Goal: Task Accomplishment & Management: Manage account settings

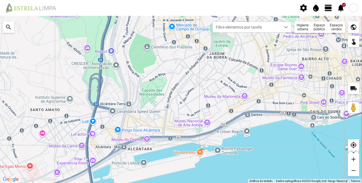
click at [303, 9] on span "settings" at bounding box center [303, 8] width 8 height 8
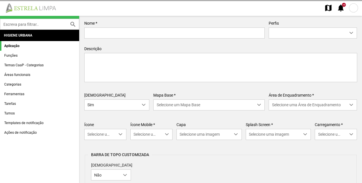
type input "Estrela Limpa"
type textarea "Aplicação interna do Estrela Limpa"
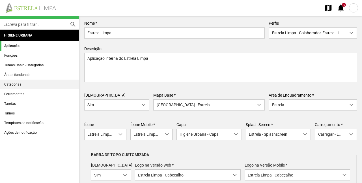
click at [31, 89] on link "Categorias" at bounding box center [39, 84] width 79 height 10
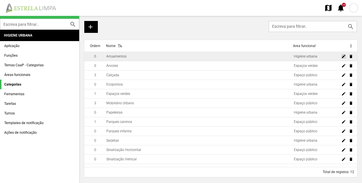
click at [345, 57] on span "edit" at bounding box center [343, 56] width 5 height 5
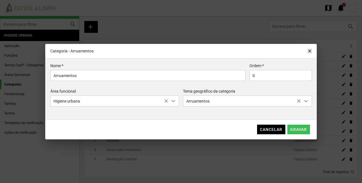
click at [308, 50] on span "close" at bounding box center [310, 51] width 5 height 5
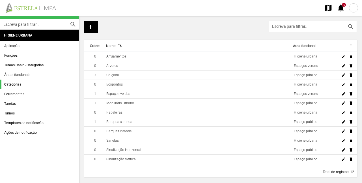
click at [330, 11] on span "map" at bounding box center [328, 8] width 8 height 8
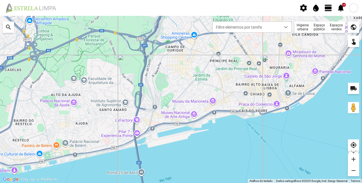
click at [329, 10] on span "view_day" at bounding box center [328, 8] width 8 height 8
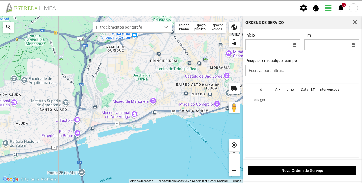
click at [329, 10] on span "view_day" at bounding box center [328, 8] width 8 height 8
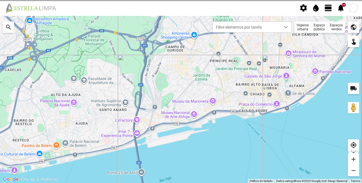
click at [354, 7] on div at bounding box center [353, 7] width 9 height 9
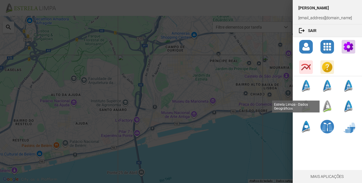
click at [328, 108] on div at bounding box center [328, 106] width 14 height 14
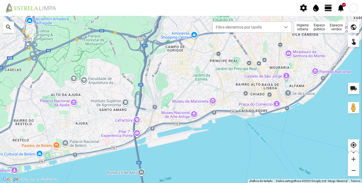
click at [304, 7] on span "settings" at bounding box center [303, 8] width 8 height 8
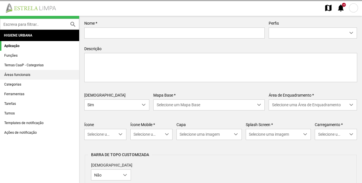
type input "Estrela Limpa"
type textarea "Aplicação interna do Estrela Limpa"
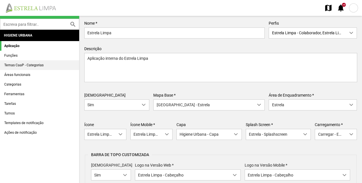
click at [28, 65] on link "Temas CaaP - Categorias" at bounding box center [39, 65] width 79 height 10
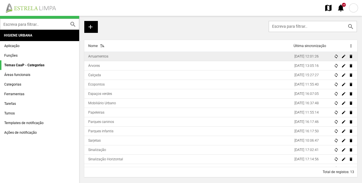
drag, startPoint x: 260, startPoint y: 57, endPoint x: 138, endPoint y: 58, distance: 121.4
click at [138, 58] on td "Arruamentos" at bounding box center [188, 56] width 208 height 9
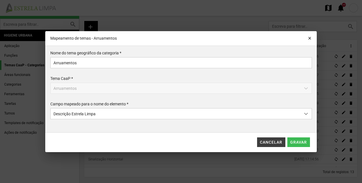
click at [281, 144] on span "Cancelar" at bounding box center [271, 142] width 22 height 5
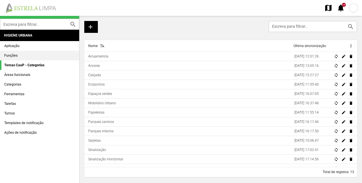
click at [15, 57] on link "Funções" at bounding box center [39, 56] width 79 height 10
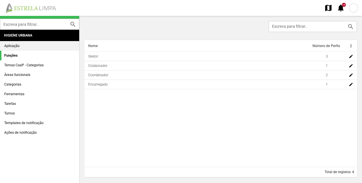
click at [16, 44] on link "Aplicação" at bounding box center [39, 46] width 79 height 10
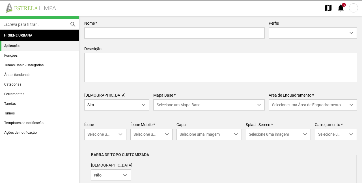
type input "Estrela Limpa"
type textarea "Aplicação interna do Estrela Limpa"
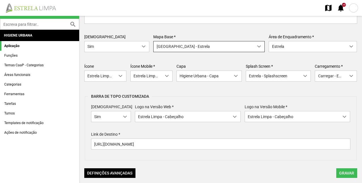
scroll to position [60, 0]
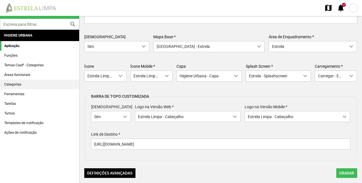
click at [40, 85] on link "Categorias" at bounding box center [39, 84] width 79 height 10
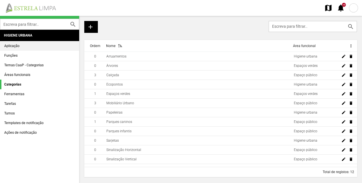
click at [42, 42] on link "Aplicação" at bounding box center [39, 46] width 79 height 10
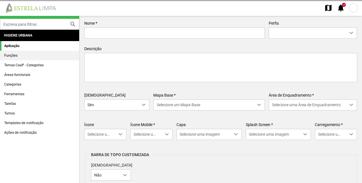
type input "Estrela Limpa"
type textarea "Aplicação interna do Estrela Limpa"
click at [38, 55] on link "Funções" at bounding box center [39, 56] width 79 height 10
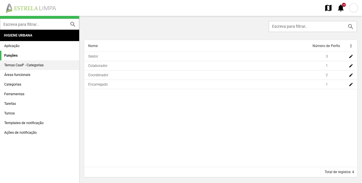
click at [38, 61] on link "Temas CaaP - Categorias" at bounding box center [39, 65] width 79 height 10
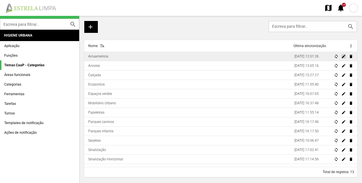
click at [341, 58] on span "edit" at bounding box center [343, 56] width 5 height 5
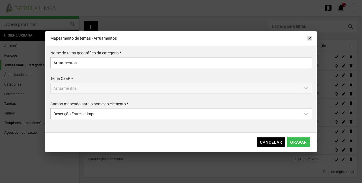
click at [308, 36] on span "close" at bounding box center [310, 38] width 5 height 5
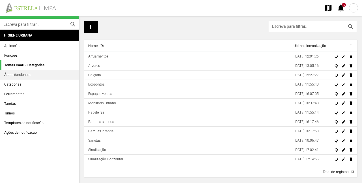
click at [39, 74] on link "Áreas funcionais" at bounding box center [39, 75] width 79 height 10
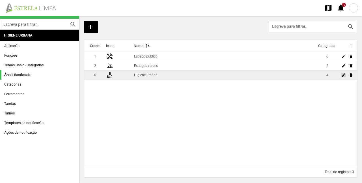
click at [343, 75] on span "edit" at bounding box center [343, 75] width 5 height 5
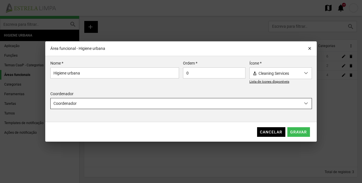
click at [165, 104] on span "Coordenador" at bounding box center [176, 103] width 250 height 10
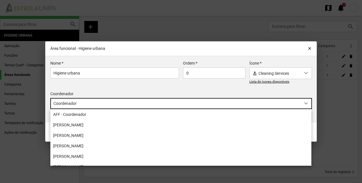
scroll to position [71, 0]
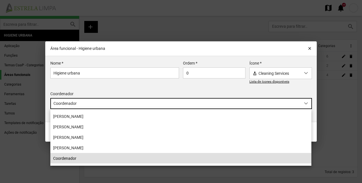
click at [151, 88] on div "Nome * Higiene urbana Ordem * 0 Ícone * cleaning_services Cleaning Services Lis…" at bounding box center [181, 89] width 266 height 56
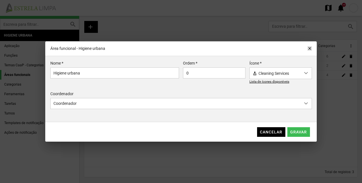
click at [309, 48] on span "close" at bounding box center [310, 48] width 5 height 5
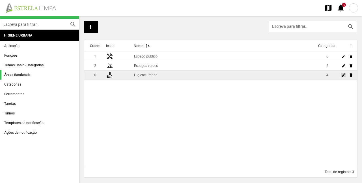
click at [344, 75] on span "edit" at bounding box center [343, 75] width 5 height 5
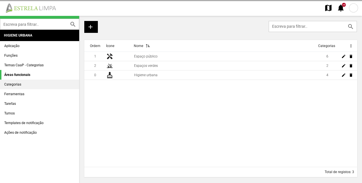
click at [12, 83] on link "Categorias" at bounding box center [39, 84] width 79 height 10
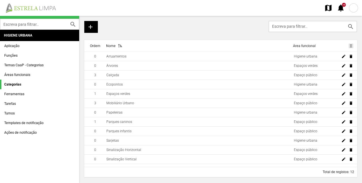
click at [350, 46] on span "more_vert" at bounding box center [351, 45] width 5 height 5
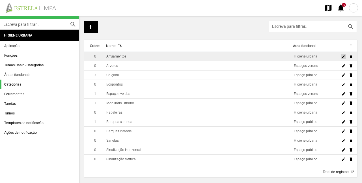
click at [344, 57] on span "edit" at bounding box center [343, 56] width 5 height 5
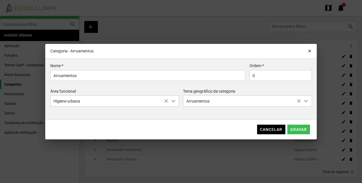
click at [309, 54] on div "Categoria - Arruamentos close" at bounding box center [181, 51] width 272 height 14
click at [310, 51] on span "close" at bounding box center [310, 51] width 5 height 5
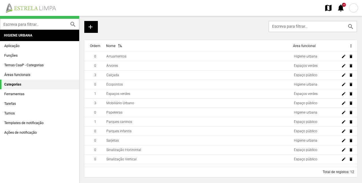
drag, startPoint x: 276, startPoint y: 57, endPoint x: 15, endPoint y: 81, distance: 261.7
click at [15, 81] on link "Categorias" at bounding box center [39, 84] width 79 height 10
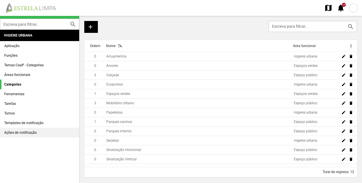
click at [31, 132] on link "Ações de notificação" at bounding box center [39, 133] width 79 height 10
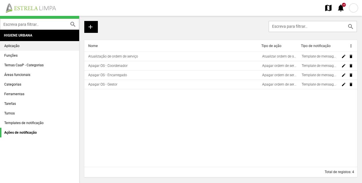
click at [29, 47] on link "Aplicação" at bounding box center [39, 46] width 79 height 10
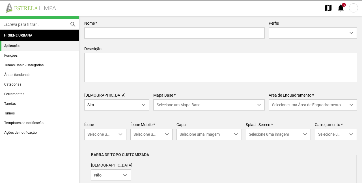
type input "Estrela Limpa"
type textarea "Aplicação interna do Estrela Limpa"
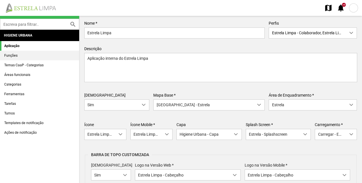
click at [33, 53] on link "Funções" at bounding box center [39, 56] width 79 height 10
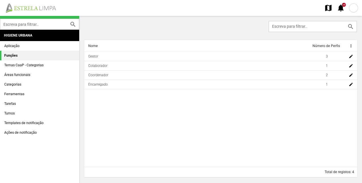
click at [33, 58] on link "Funções" at bounding box center [39, 56] width 79 height 10
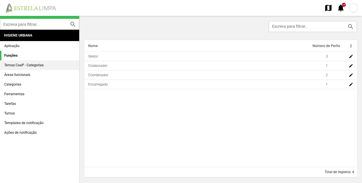
click at [33, 64] on link "Temas CaaP - Categorias" at bounding box center [39, 65] width 79 height 10
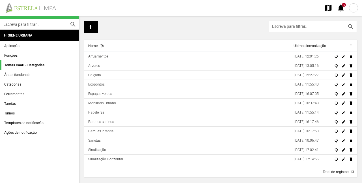
click at [357, 8] on div at bounding box center [353, 7] width 9 height 9
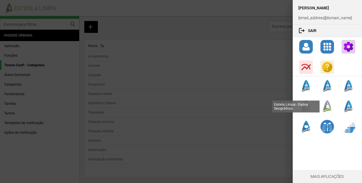
click at [331, 108] on div at bounding box center [328, 106] width 14 height 14
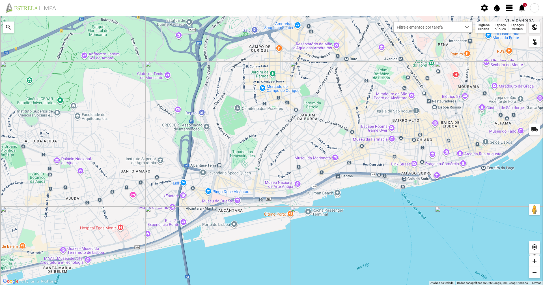
click at [362, 26] on div "Espaço público" at bounding box center [501, 27] width 16 height 11
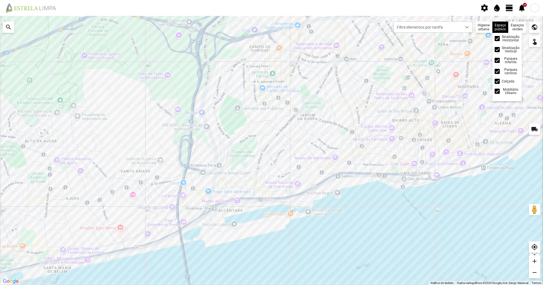
click at [362, 24] on div "Espaço público Sinalização Horizontal Sinalização Vertical Parques infantis Par…" at bounding box center [501, 27] width 16 height 11
click at [362, 27] on div "Espaço público Sinalização Horizontal Sinalização Vertical Parques infantis Par…" at bounding box center [501, 27] width 16 height 11
click at [362, 27] on div "Espaços verdes" at bounding box center [518, 27] width 18 height 11
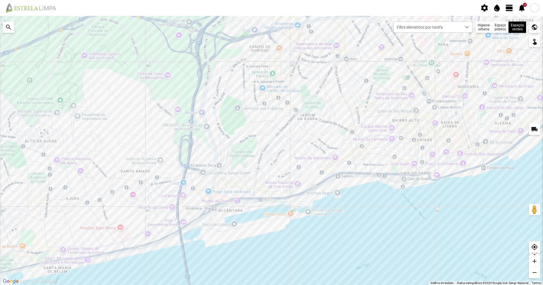
click at [362, 29] on div "Espaço público" at bounding box center [501, 27] width 16 height 11
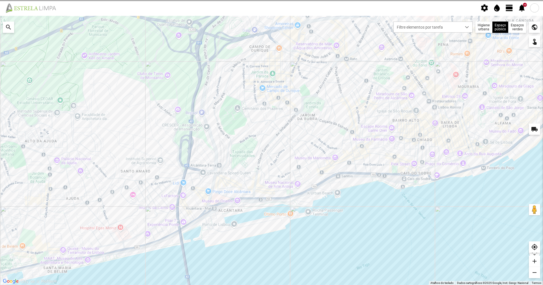
click at [362, 29] on div "Filtre elementos por tarefa" at bounding box center [433, 27] width 85 height 11
click at [362, 28] on div "Higiene urbana" at bounding box center [484, 27] width 17 height 11
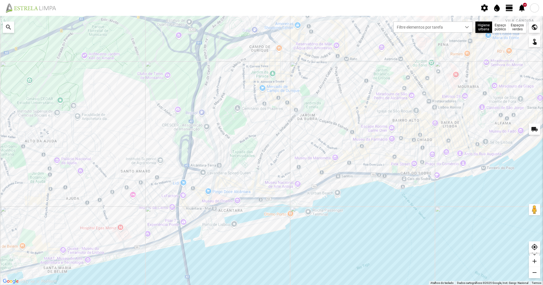
click at [362, 25] on div "Espaços verdes" at bounding box center [518, 27] width 18 height 11
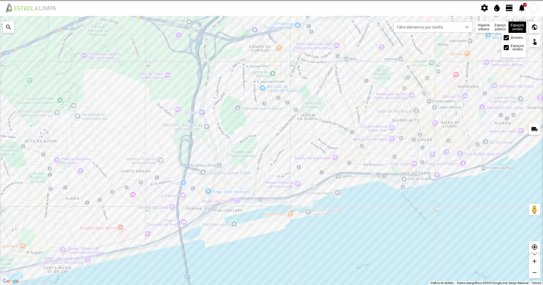
click at [362, 38] on span at bounding box center [506, 38] width 0 height 0
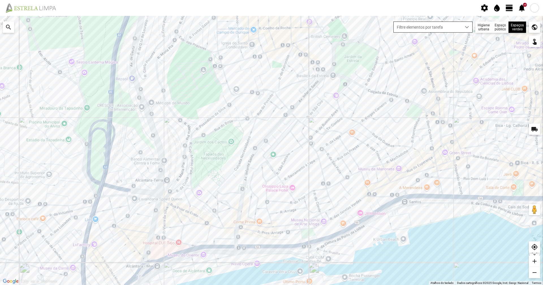
click at [362, 25] on span "Filtre elementos por tarefa" at bounding box center [428, 27] width 68 height 10
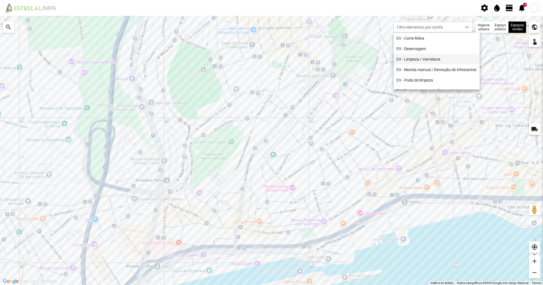
click at [362, 62] on li "EV - Limpeza / Varredura" at bounding box center [437, 59] width 86 height 10
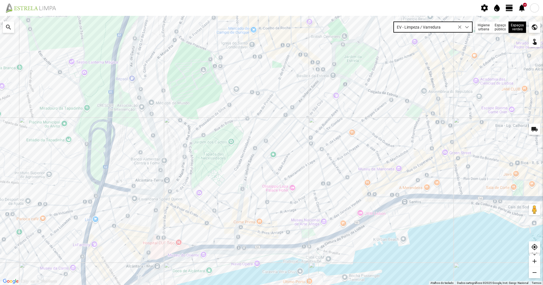
click at [362, 23] on span "EV - Limpeza / Varredura" at bounding box center [428, 27] width 68 height 10
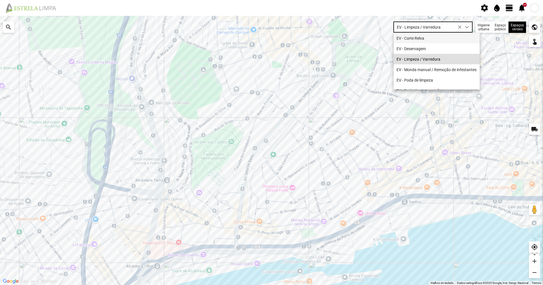
click at [362, 36] on li "EV - Corte Relva" at bounding box center [437, 38] width 86 height 10
click at [362, 40] on span "EV - Corte Relva" at bounding box center [397, 40] width 0 height 0
